Goal: Complete application form

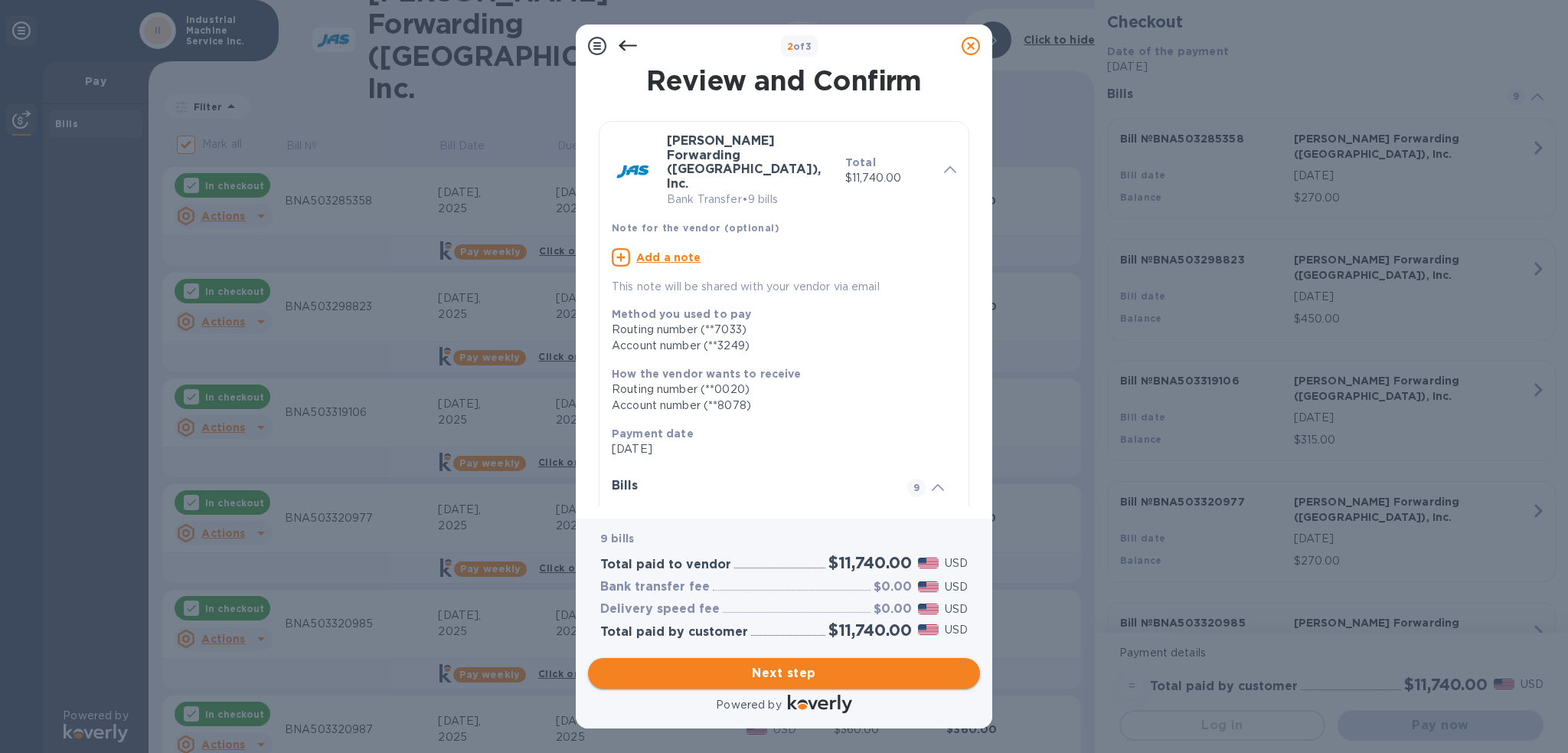
click at [784, 671] on span "Next step" at bounding box center [784, 673] width 367 height 19
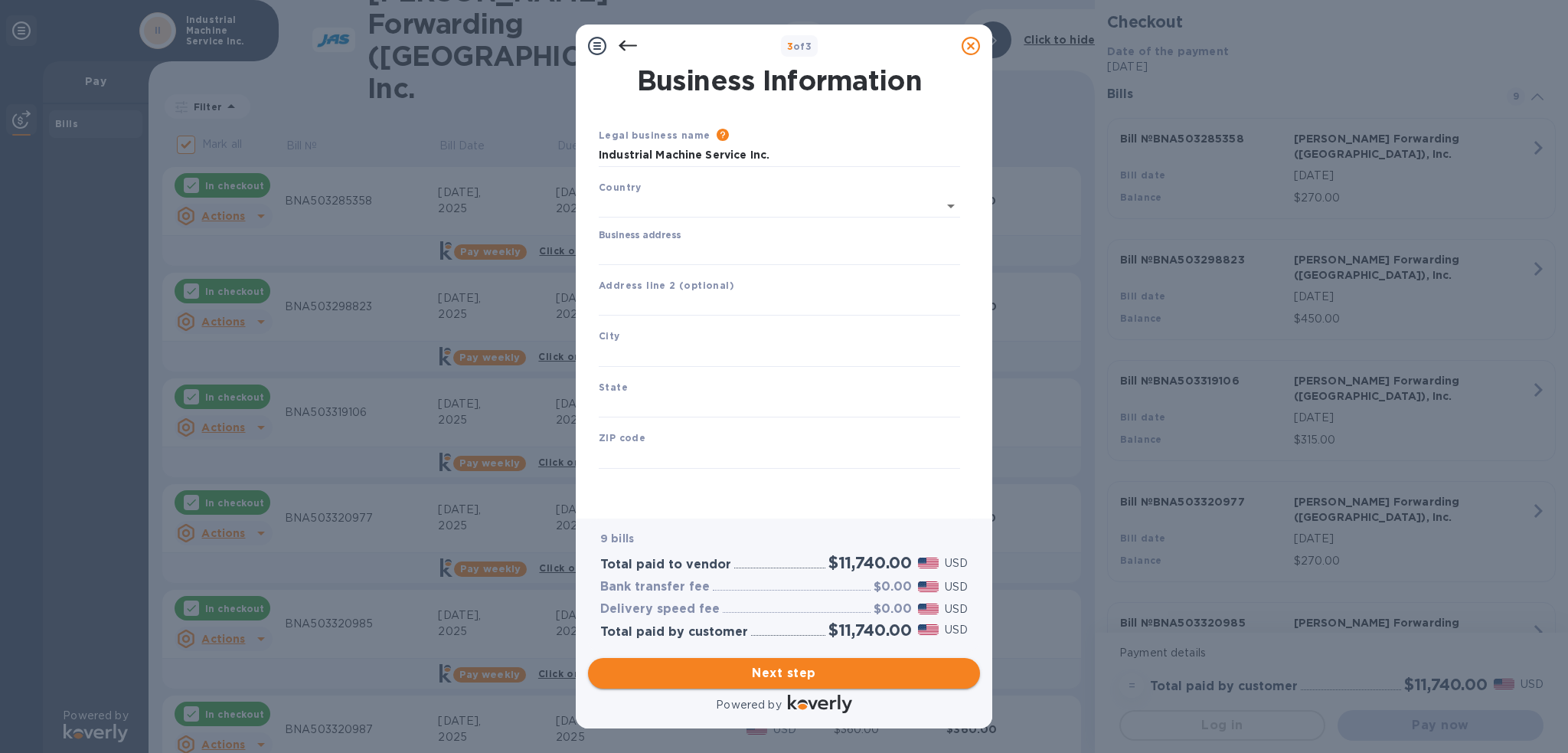
type input "[GEOGRAPHIC_DATA]"
click at [735, 256] on input "Business address" at bounding box center [779, 250] width 361 height 23
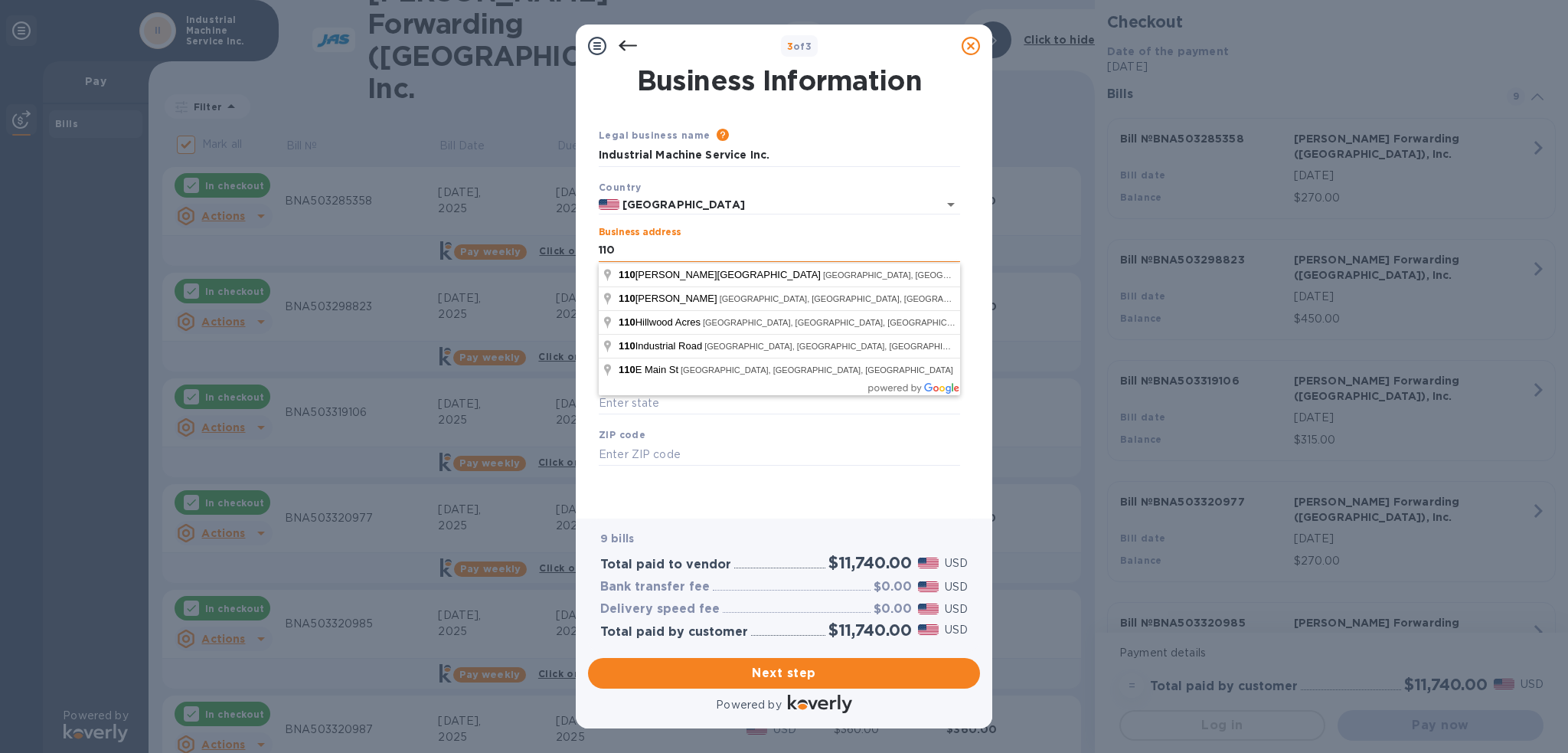
type input "[STREET_ADDRESS]"
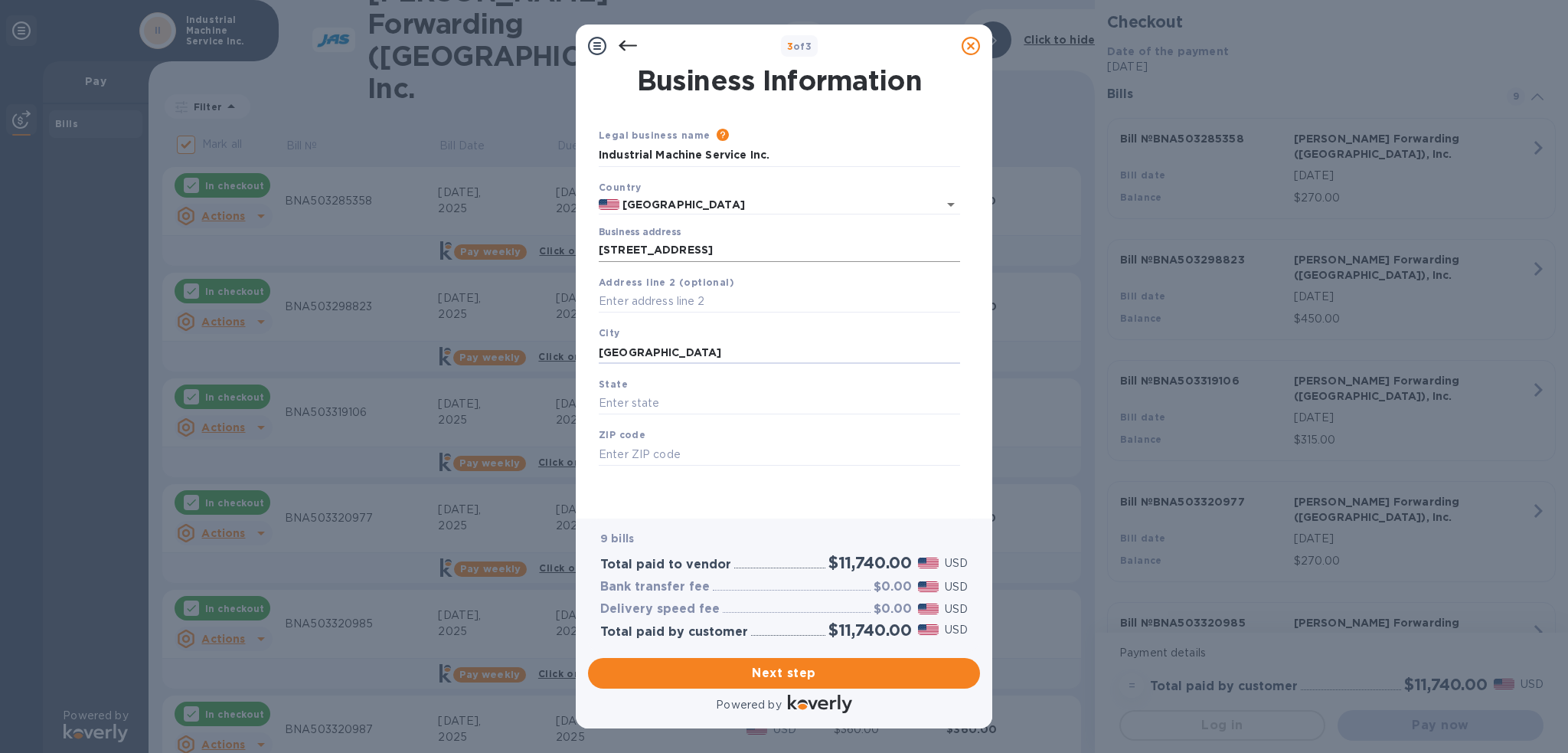
type input "[GEOGRAPHIC_DATA]"
type input "TN"
type input "37012"
click at [796, 664] on span "Next step" at bounding box center [784, 673] width 367 height 19
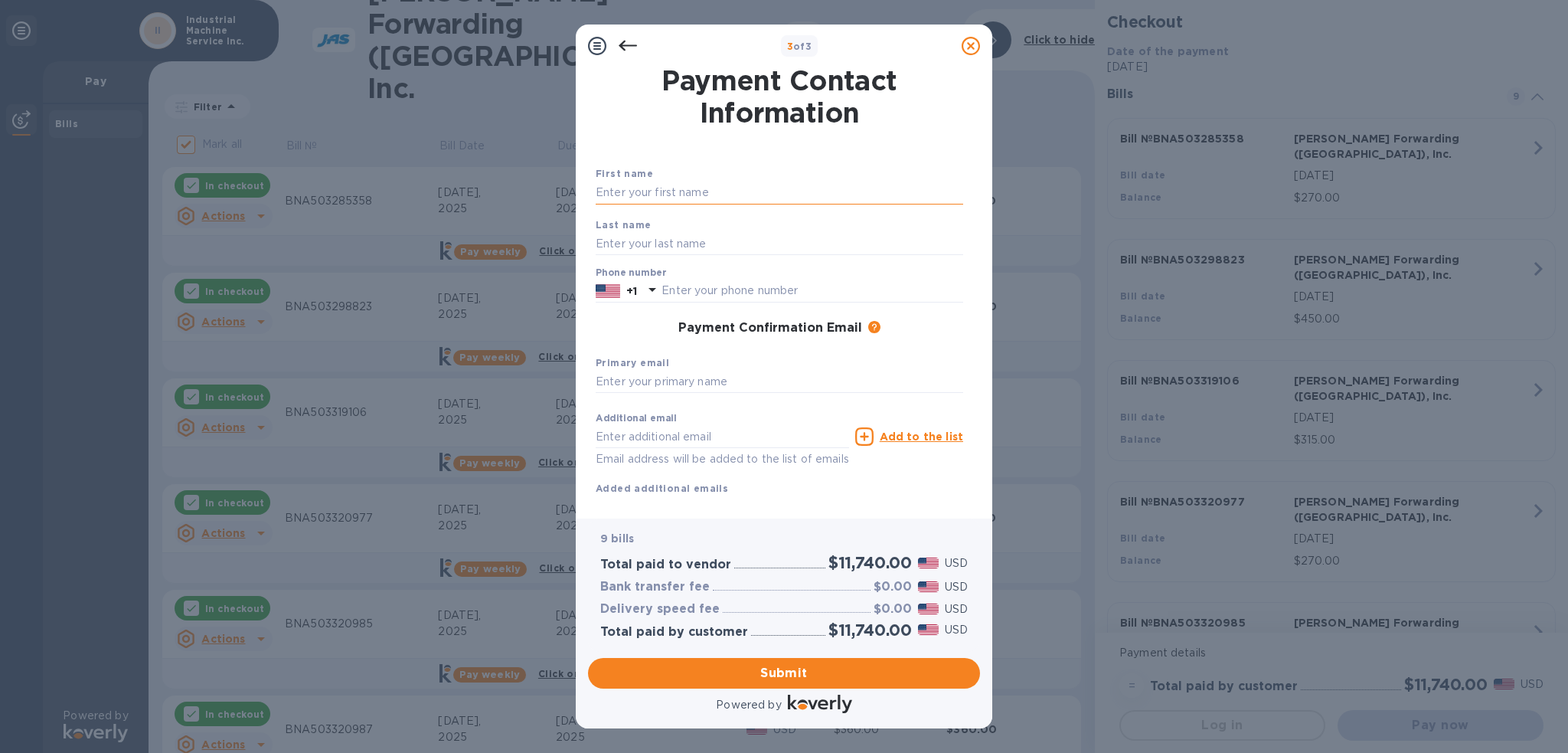
click at [649, 199] on input "text" at bounding box center [778, 192] width 367 height 23
type input "[PERSON_NAME]"
type input "6155292145"
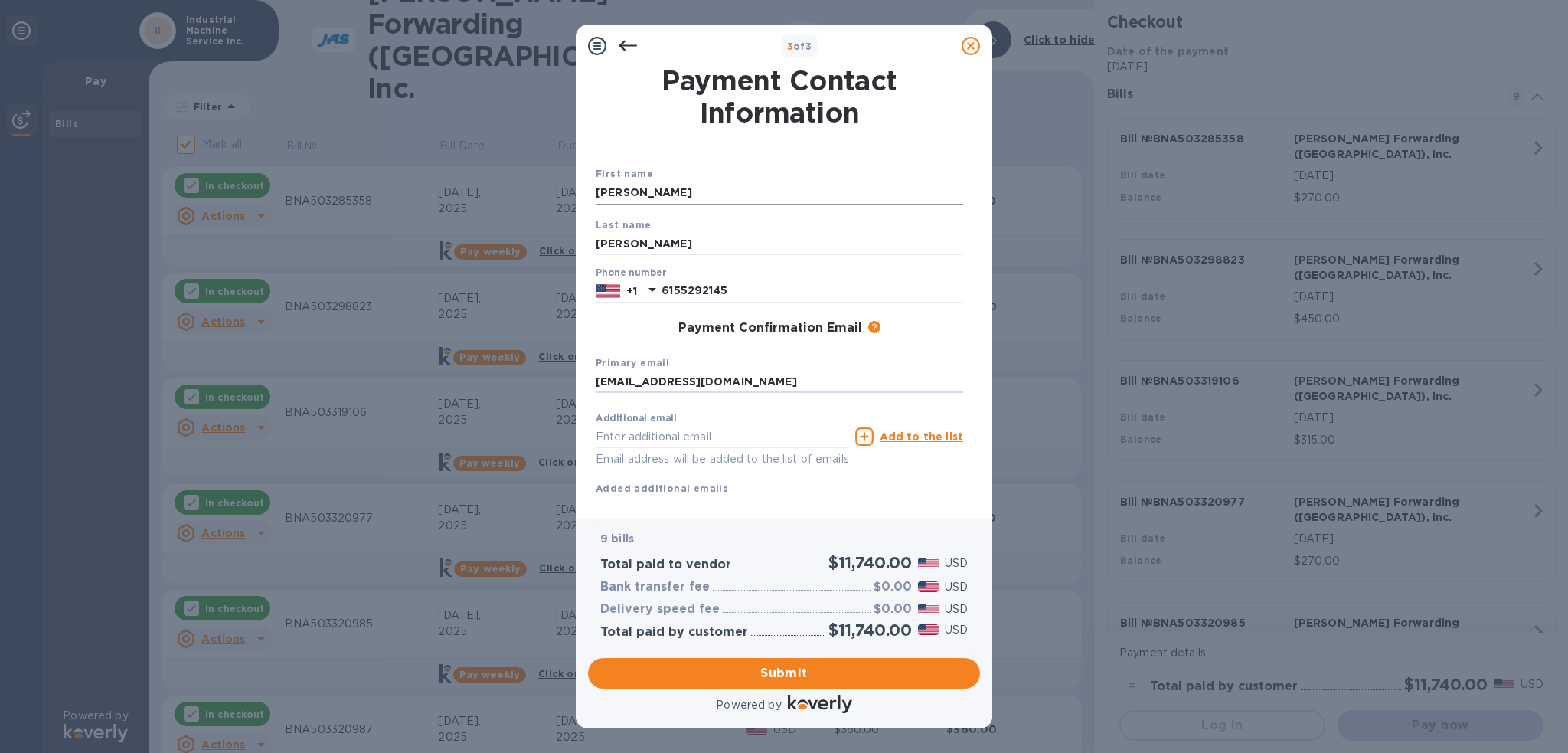
type input "[EMAIL_ADDRESS][DOMAIN_NAME]"
click at [829, 675] on span "Submit" at bounding box center [784, 673] width 367 height 19
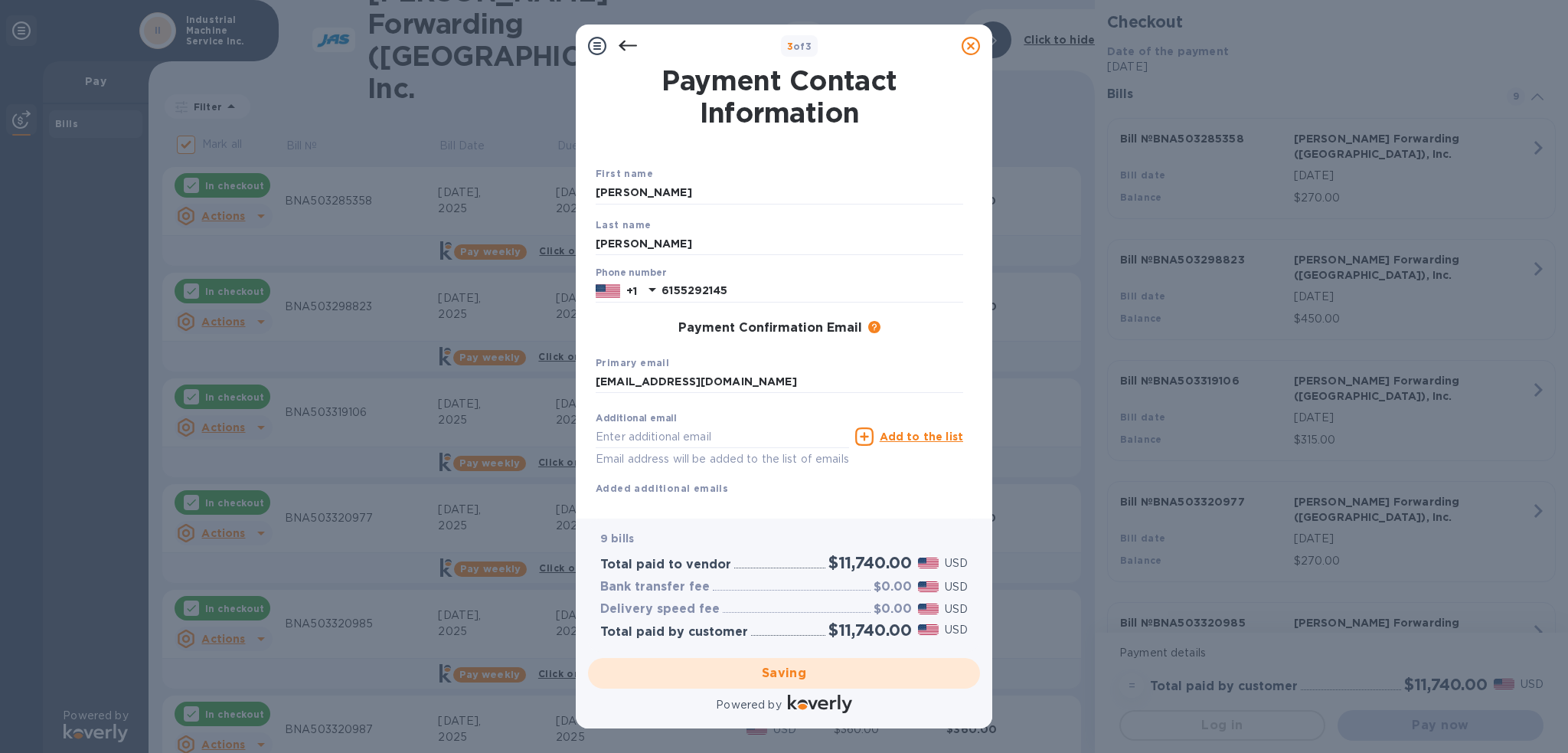
checkbox input "false"
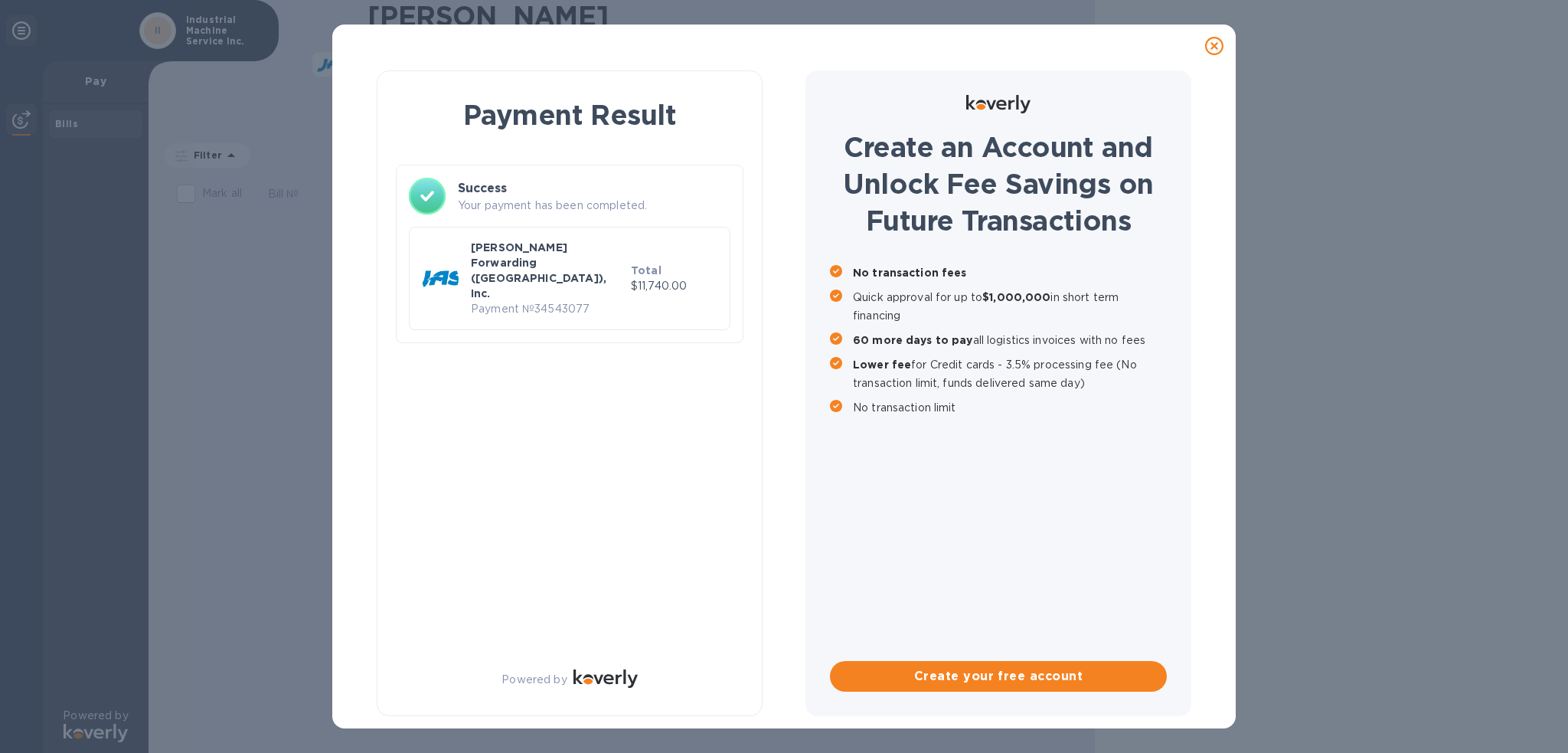
click at [1222, 50] on icon at bounding box center [1214, 46] width 19 height 19
